Goal: Find specific page/section: Find specific page/section

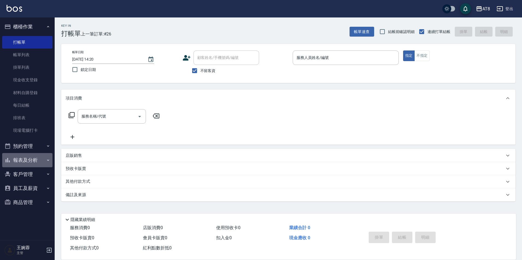
click at [35, 162] on button "報表及分析" at bounding box center [27, 160] width 50 height 14
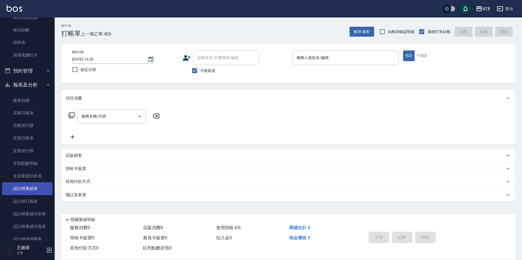
scroll to position [81, 0]
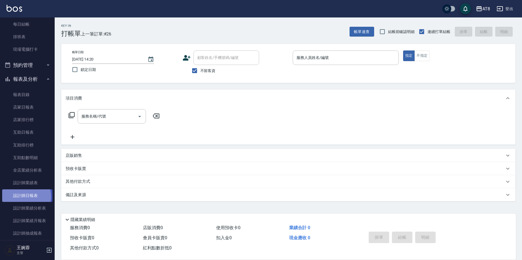
click at [23, 196] on link "設計師日報表" at bounding box center [27, 196] width 50 height 13
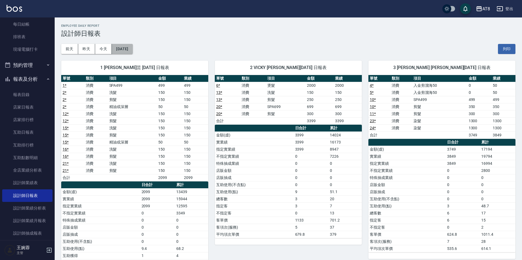
click at [131, 51] on button "[DATE]" at bounding box center [122, 49] width 21 height 10
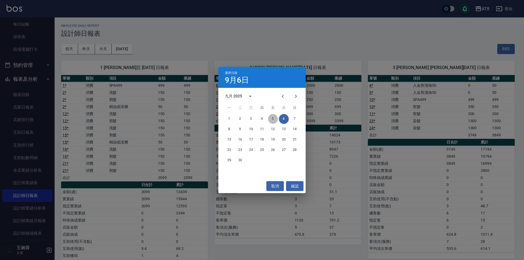
click at [273, 122] on button "5" at bounding box center [273, 119] width 10 height 10
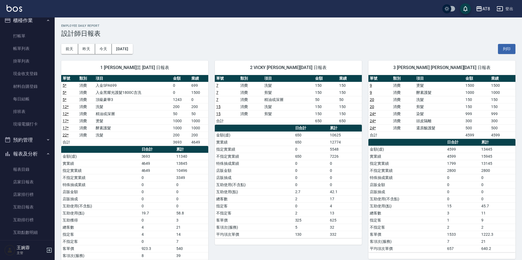
scroll to position [2, 0]
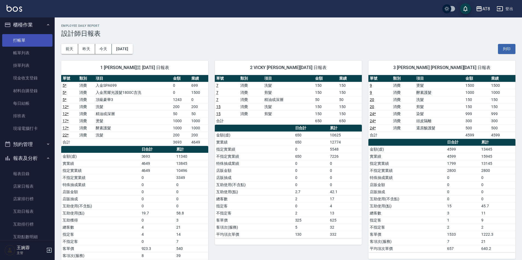
click at [21, 37] on link "打帳單" at bounding box center [27, 40] width 50 height 13
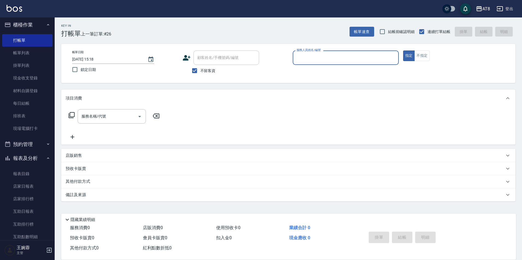
click at [30, 25] on button "櫃檯作業" at bounding box center [27, 25] width 50 height 14
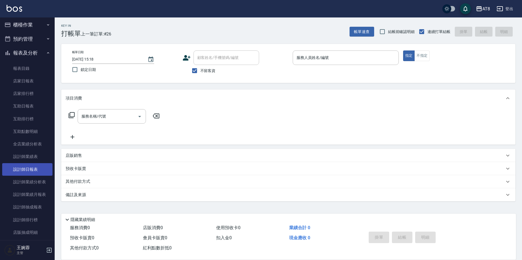
click at [23, 173] on link "設計師日報表" at bounding box center [27, 169] width 50 height 13
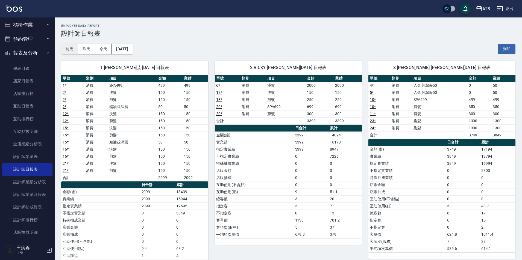
click at [78, 48] on button "前天" at bounding box center [69, 49] width 17 height 10
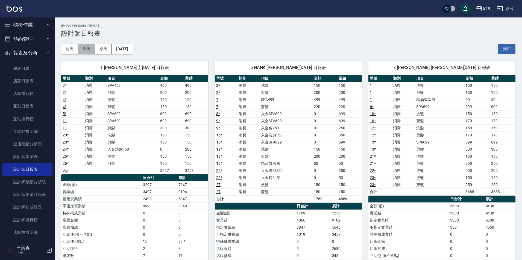
click at [93, 48] on button "昨天" at bounding box center [86, 49] width 17 height 10
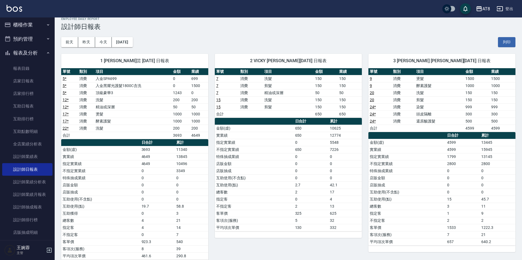
scroll to position [1, 0]
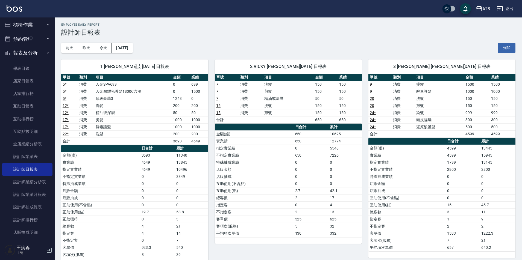
click at [37, 48] on button "報表及分析" at bounding box center [27, 53] width 50 height 14
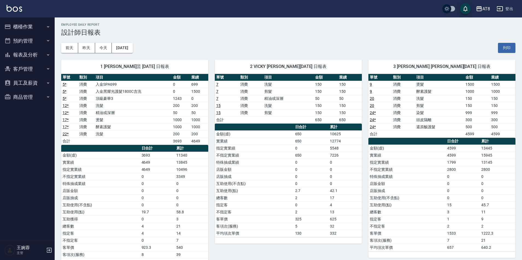
scroll to position [0, 0]
click at [35, 27] on button "櫃檯作業" at bounding box center [27, 27] width 50 height 14
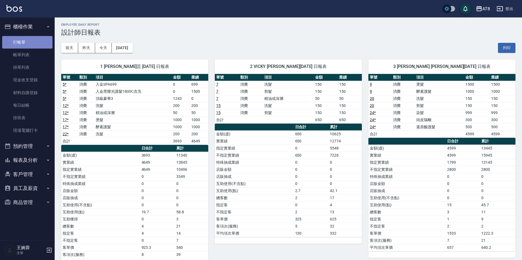
click at [34, 37] on link "打帳單" at bounding box center [27, 42] width 50 height 13
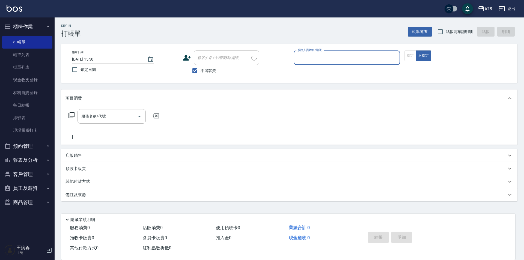
click at [34, 23] on button "櫃檯作業" at bounding box center [27, 27] width 50 height 14
